Goal: Information Seeking & Learning: Learn about a topic

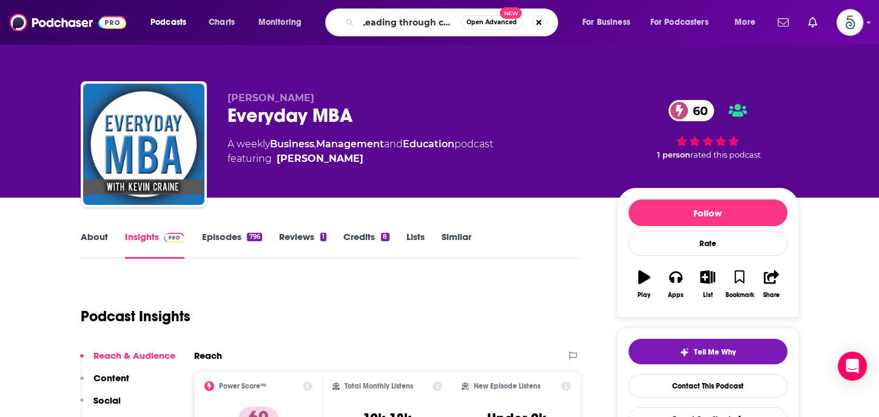
type input "Leading through crisis"
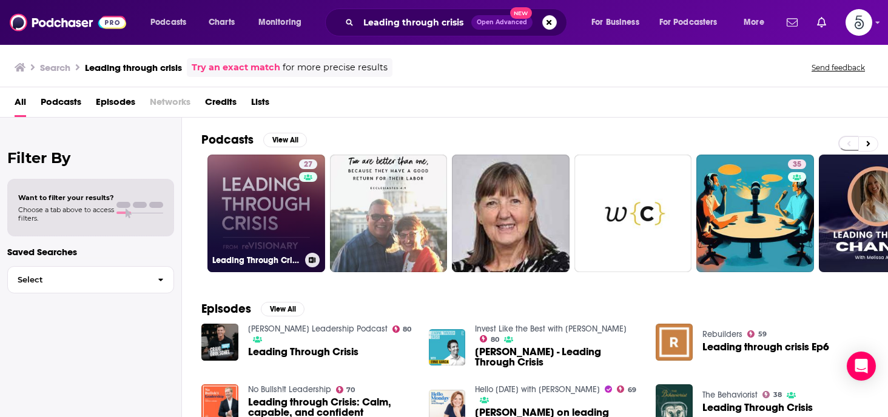
click at [241, 223] on link "27 Leading Through Crisis with [PERSON_NAME]" at bounding box center [266, 214] width 118 height 118
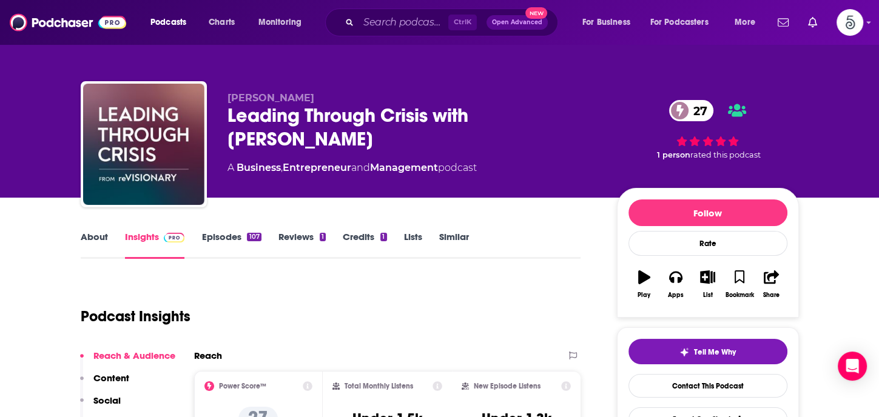
click at [223, 234] on link "Episodes 107" at bounding box center [230, 245] width 59 height 28
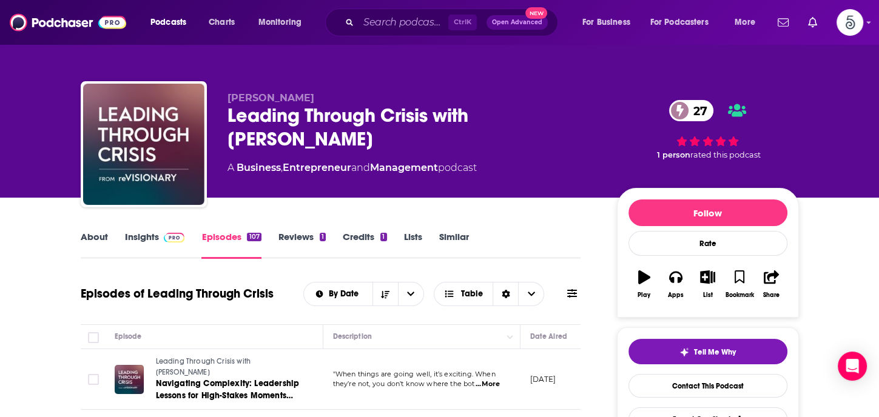
click at [89, 238] on link "About" at bounding box center [94, 245] width 27 height 28
